Goal: Information Seeking & Learning: Learn about a topic

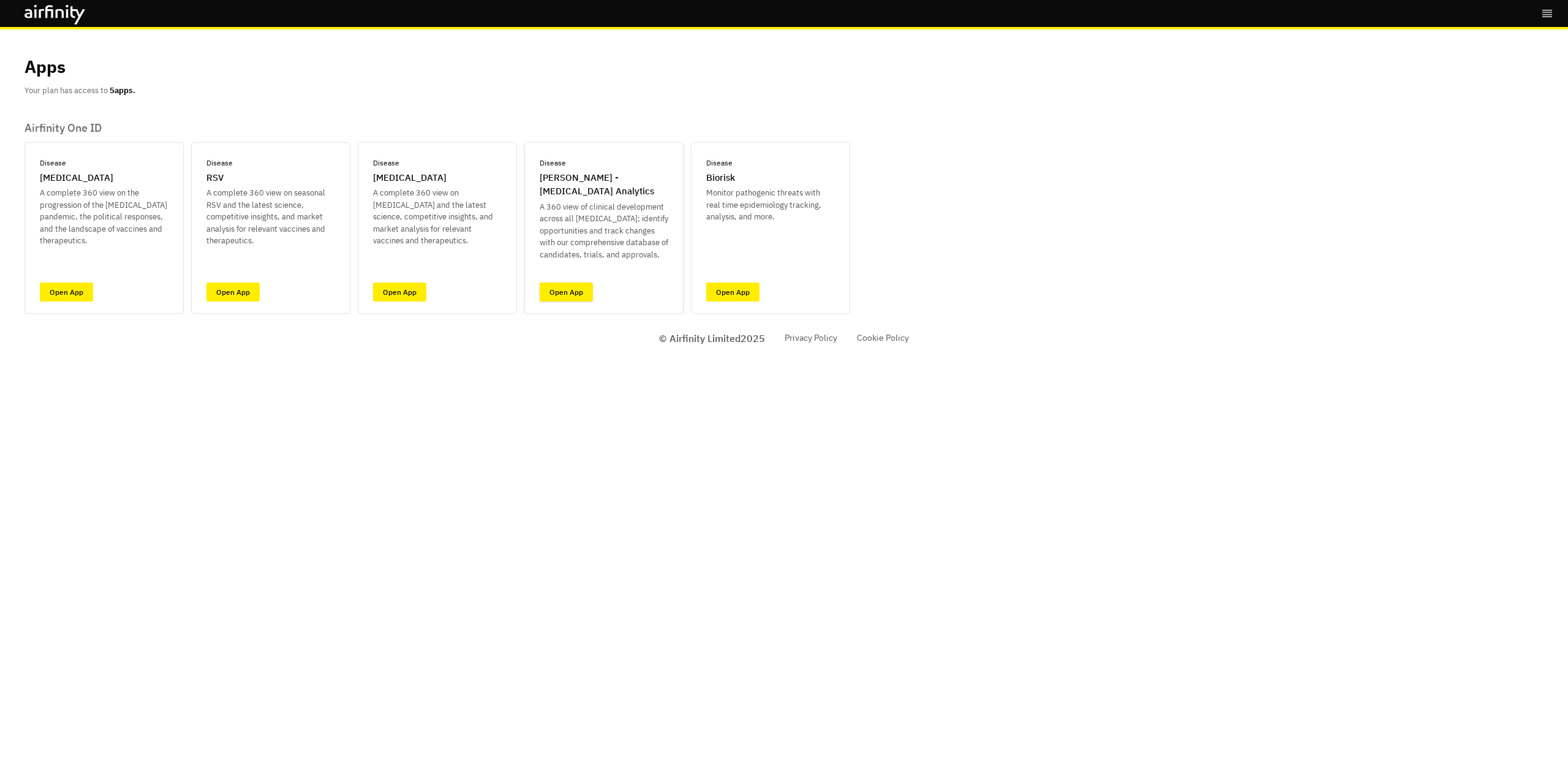
click at [579, 286] on link "Open App" at bounding box center [566, 292] width 53 height 19
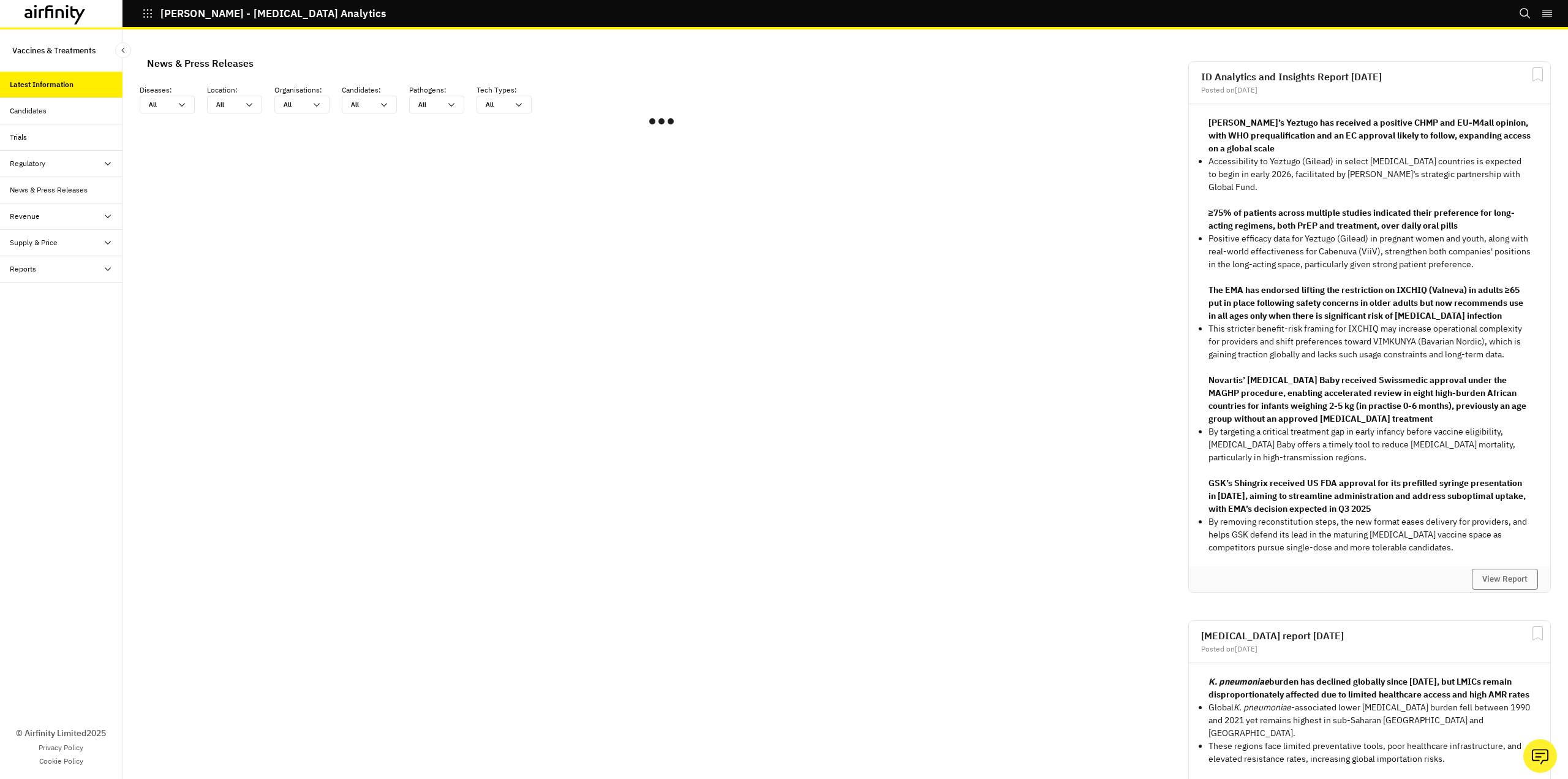
scroll to position [726, 358]
click at [1525, 13] on icon "Search" at bounding box center [1525, 13] width 12 height 12
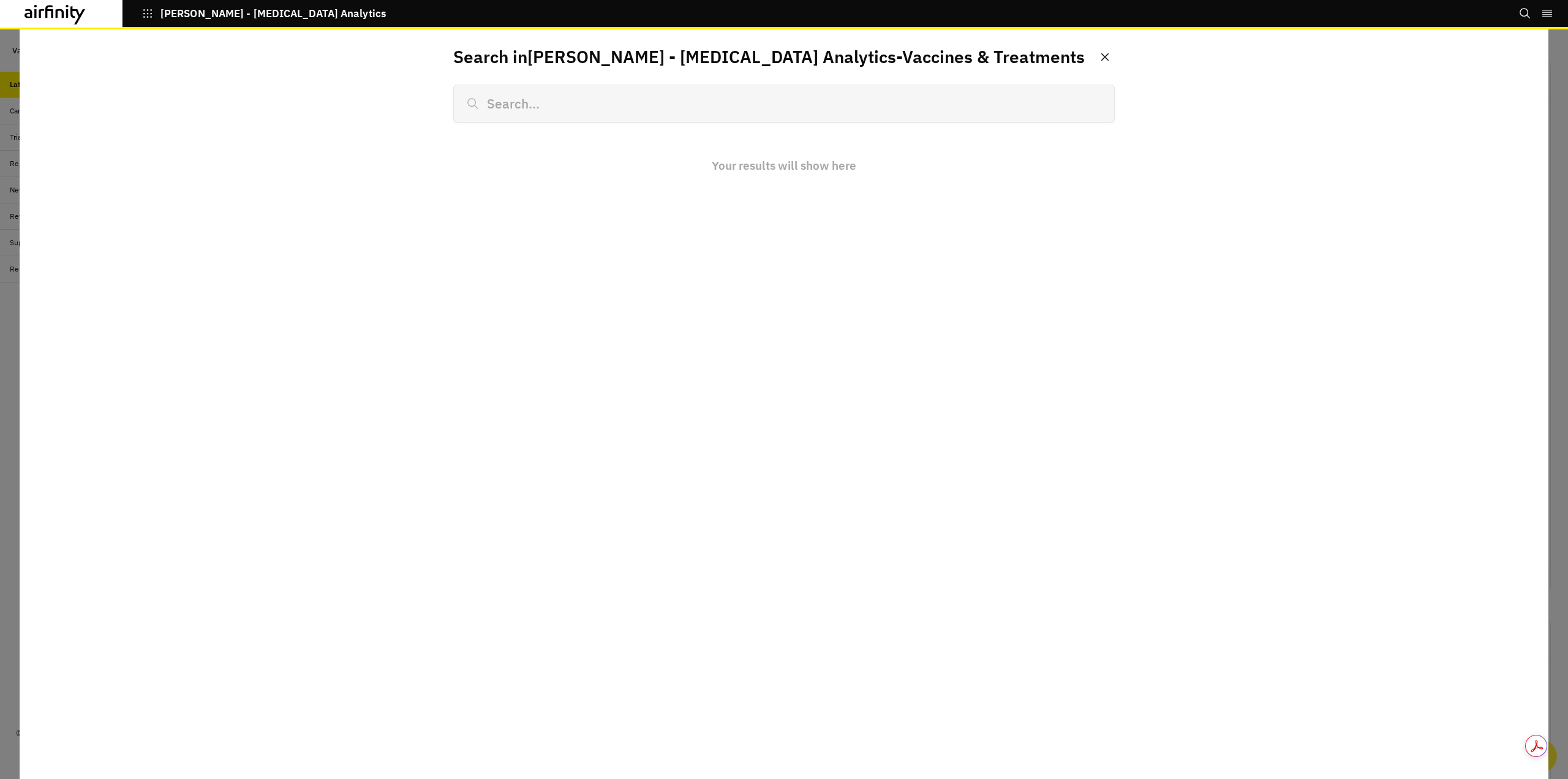
scroll to position [789, 358]
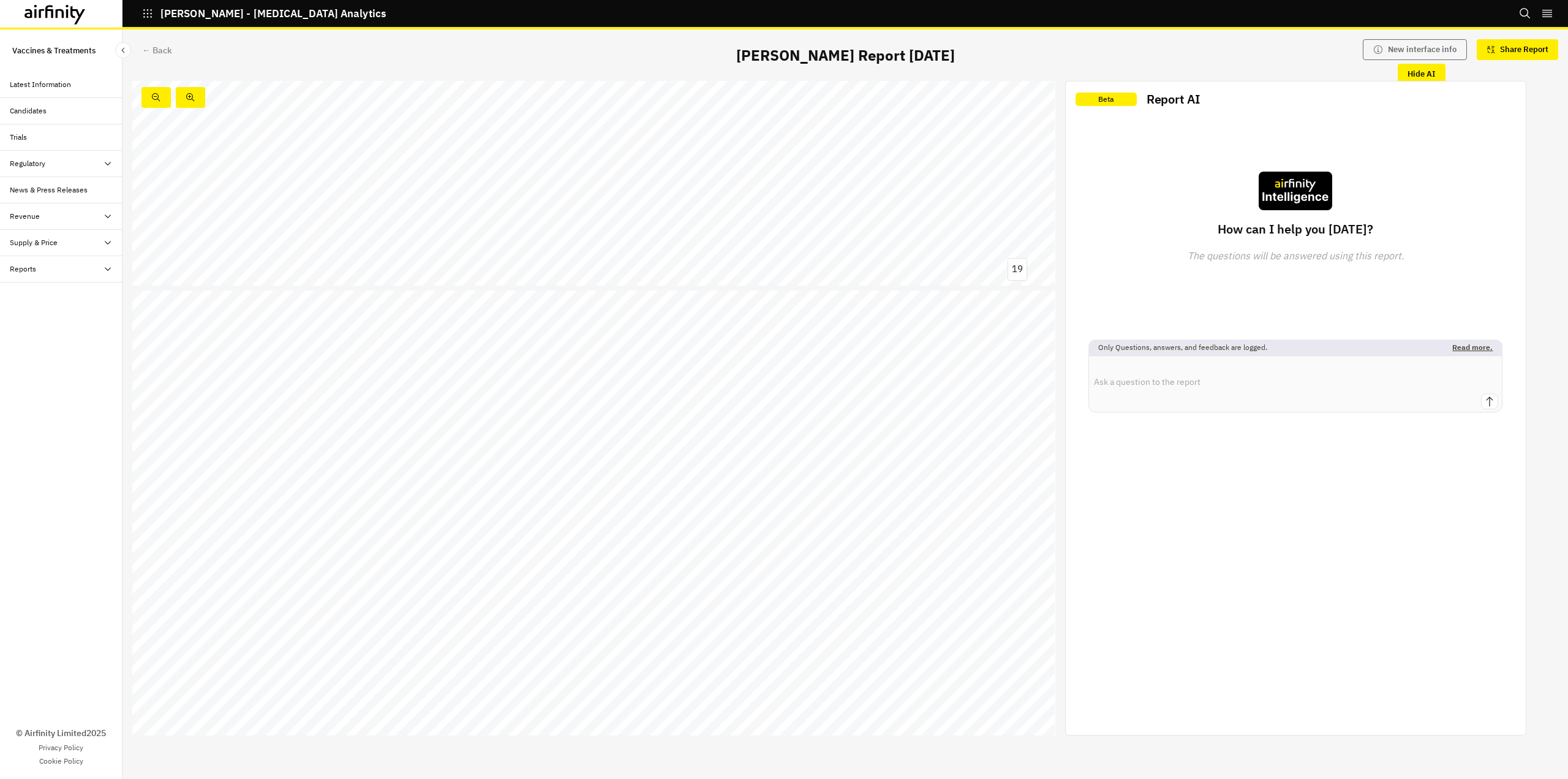
scroll to position [9758, 0]
click at [321, 535] on link at bounding box center [293, 535] width 154 height 13
click at [879, 638] on link at bounding box center [874, 640] width 50 height 8
